Goal: Check status: Check status

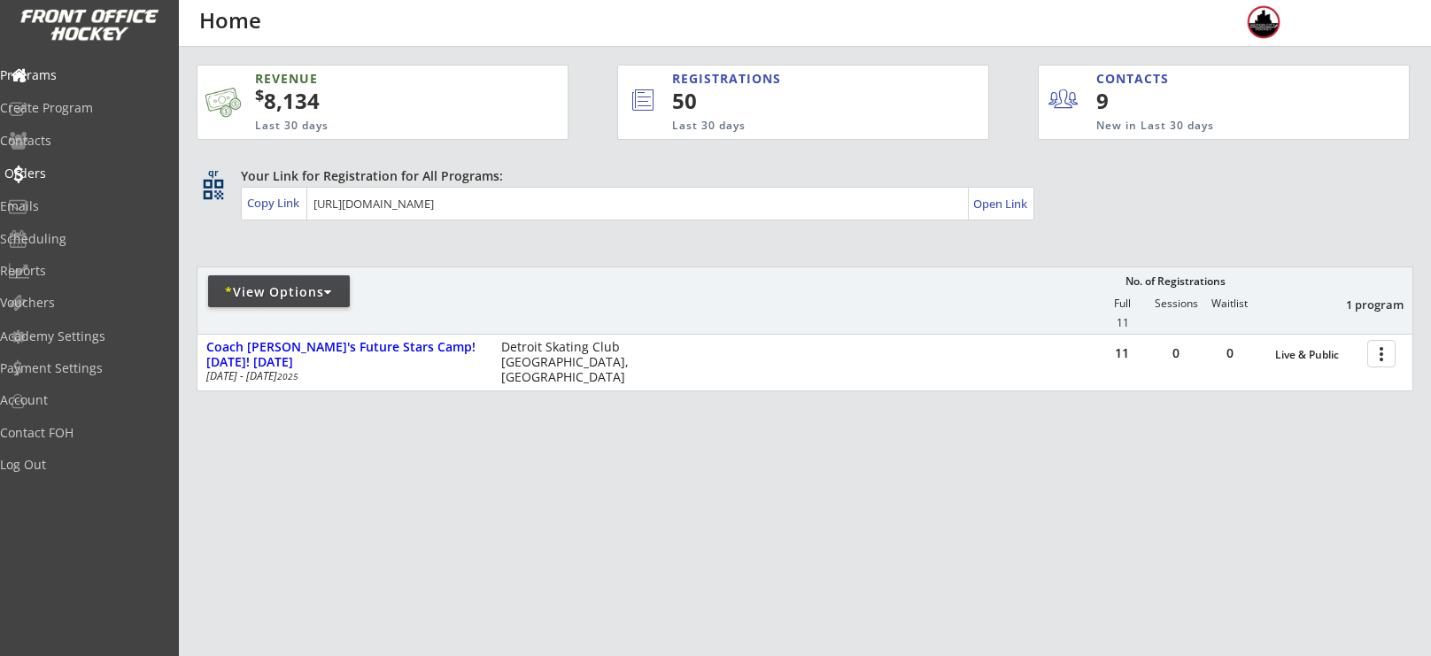
click at [59, 174] on div "Orders" at bounding box center [83, 173] width 159 height 12
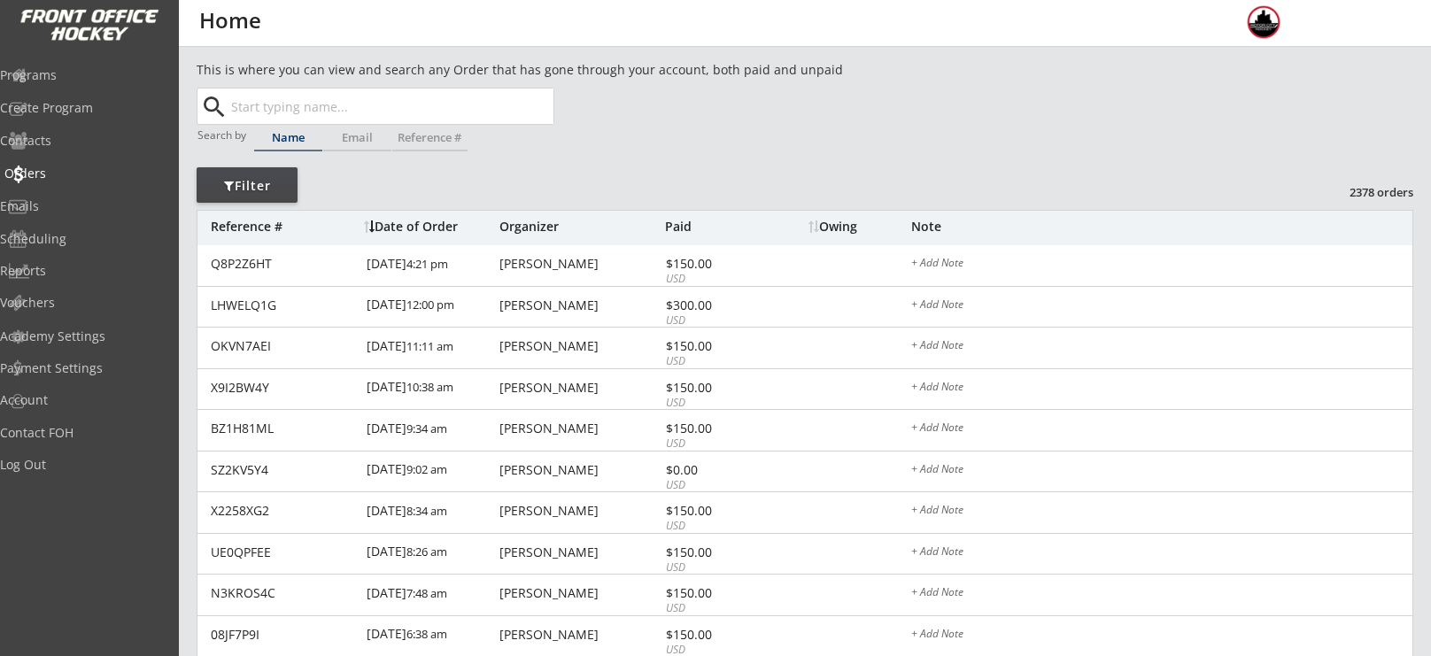
click at [59, 174] on div "Orders" at bounding box center [83, 173] width 159 height 12
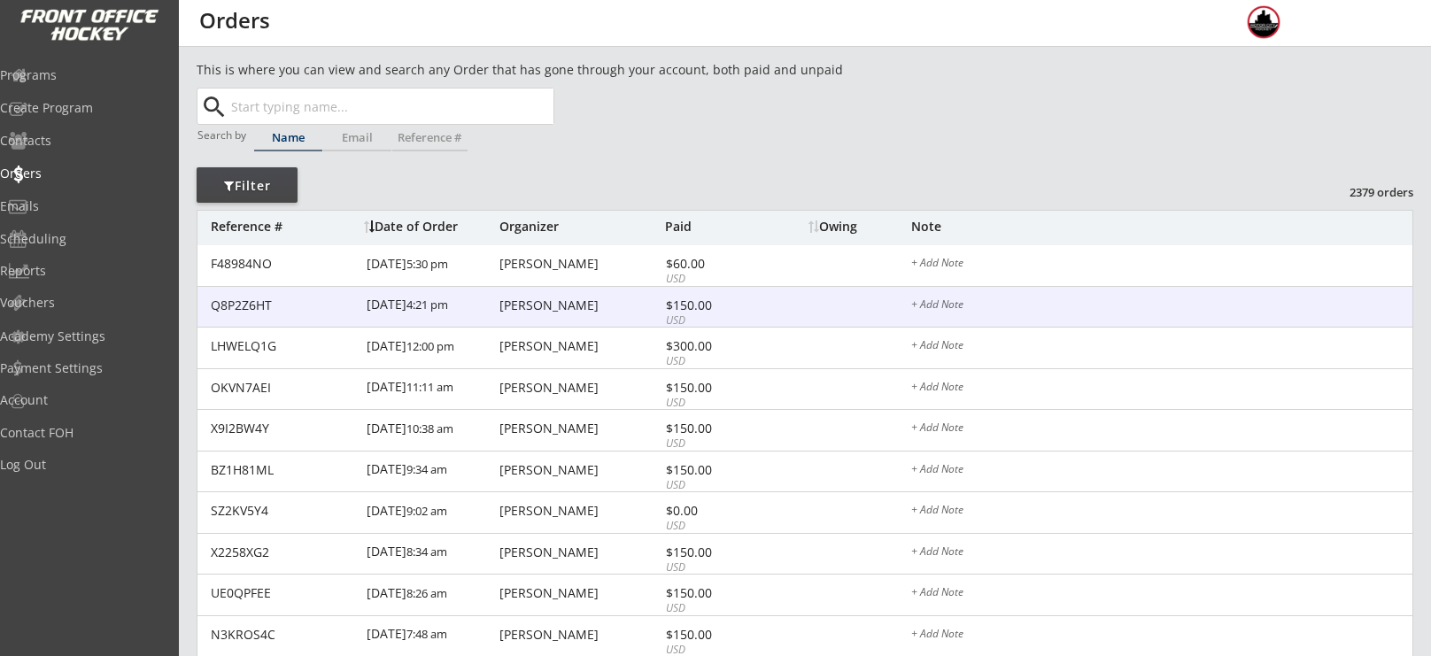
click at [573, 299] on div "[PERSON_NAME]" at bounding box center [580, 305] width 161 height 12
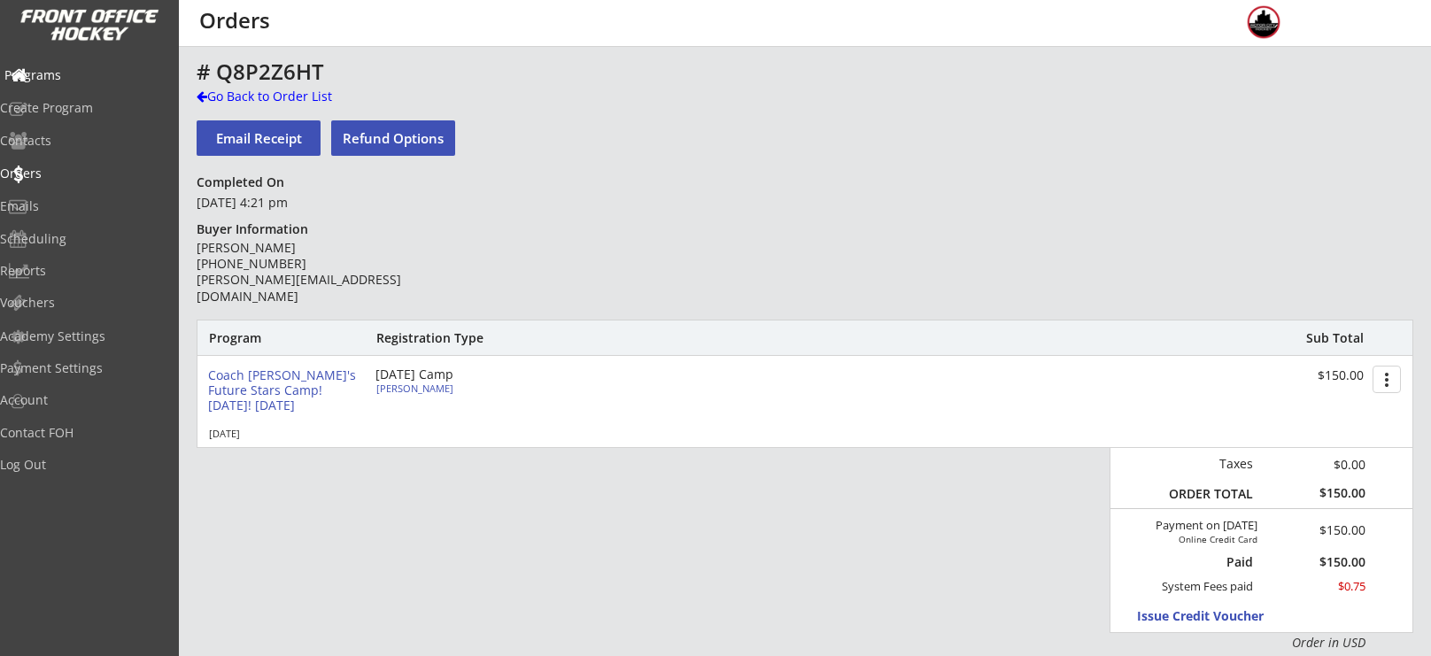
click at [74, 81] on div "Programs" at bounding box center [83, 75] width 159 height 12
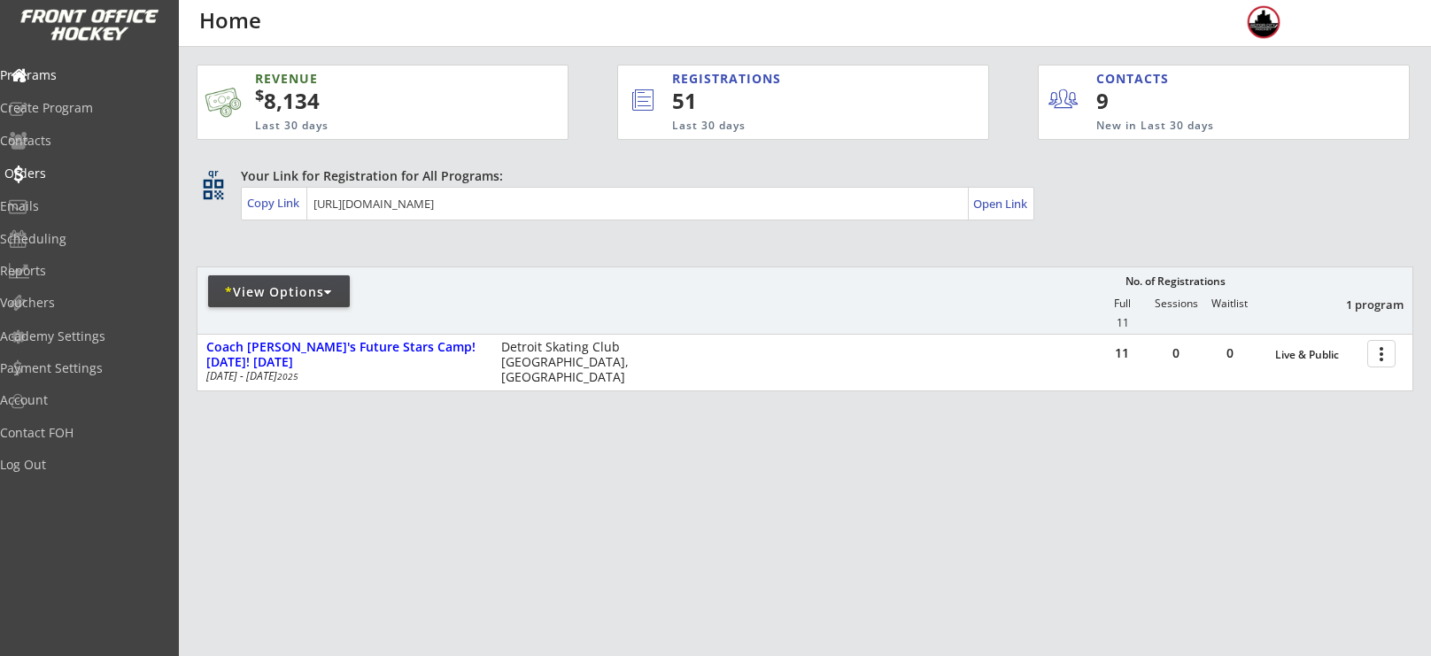
click at [63, 169] on div "Orders" at bounding box center [83, 173] width 159 height 12
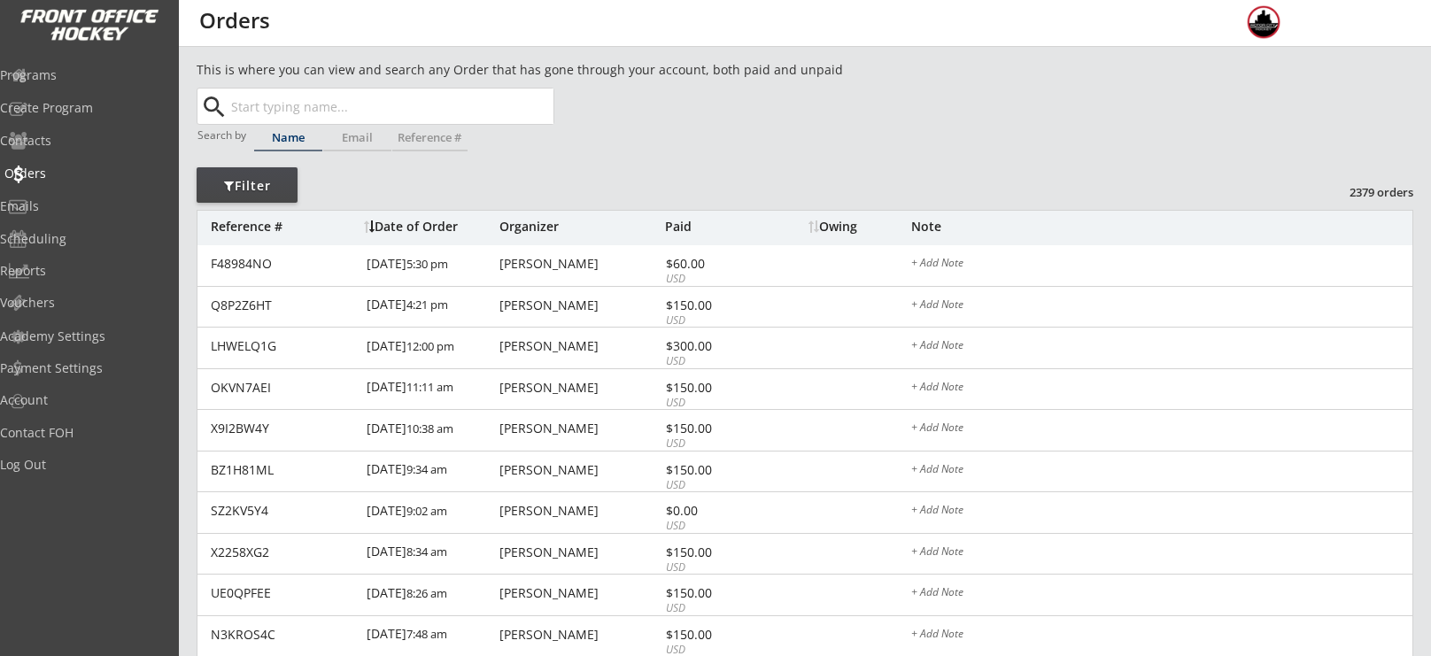
click at [63, 169] on div "Orders" at bounding box center [83, 173] width 159 height 12
